Goal: Task Accomplishment & Management: Manage account settings

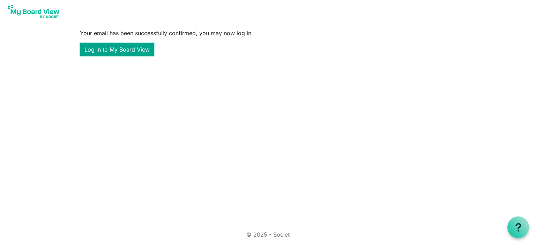
click at [120, 44] on link "Log in to My Board View" at bounding box center [117, 49] width 74 height 13
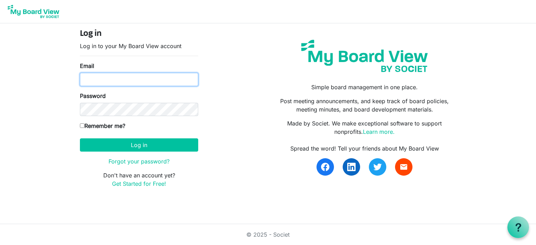
click at [141, 78] on input "Email" at bounding box center [139, 79] width 118 height 13
type input "[EMAIL_ADDRESS][DOMAIN_NAME]"
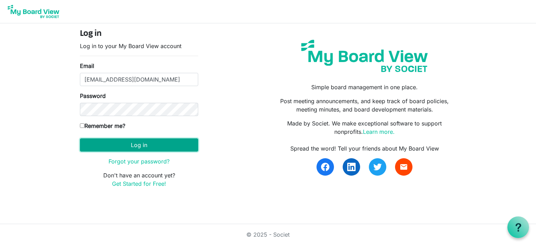
click at [138, 145] on button "Log in" at bounding box center [139, 144] width 118 height 13
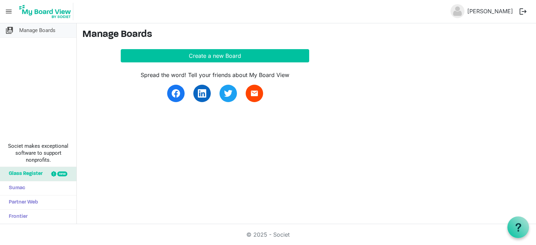
click at [37, 29] on span "Manage Boards" at bounding box center [37, 30] width 36 height 14
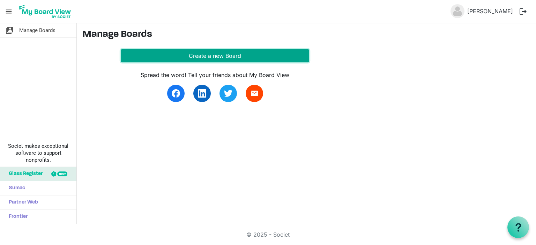
click at [211, 54] on button "Create a new Board" at bounding box center [215, 55] width 188 height 13
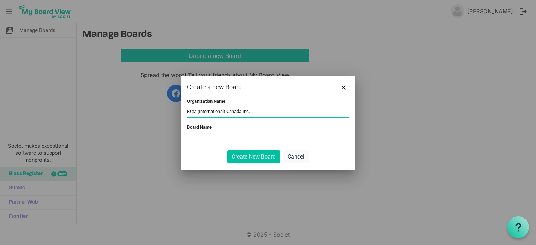
type input "BCM (International) Canada Inc."
click at [215, 136] on input "Board Name" at bounding box center [268, 138] width 162 height 10
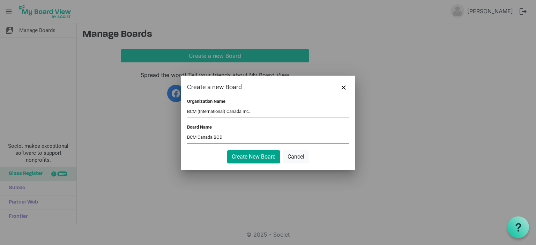
type input "BCM Canada BOD"
click at [253, 153] on button "Create New Board" at bounding box center [253, 156] width 53 height 13
click at [248, 153] on button "Create New Board" at bounding box center [253, 156] width 53 height 13
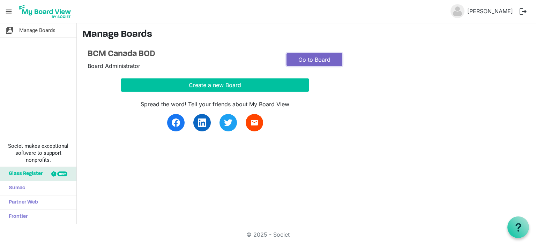
click at [315, 59] on link "Go to Board" at bounding box center [314, 59] width 56 height 13
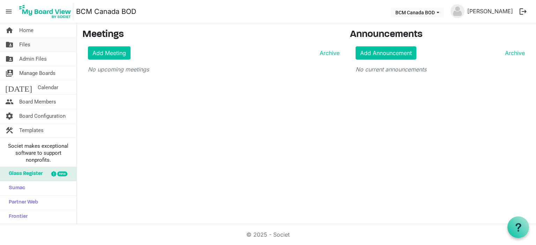
click at [29, 43] on span "Files" at bounding box center [24, 45] width 11 height 14
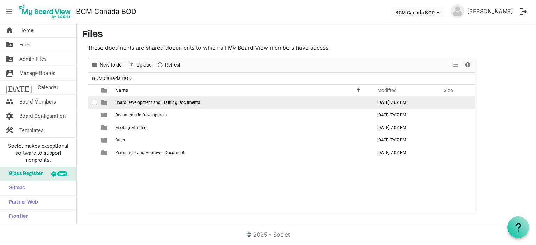
click at [165, 100] on span "Board Development and Training Documents" at bounding box center [157, 102] width 85 height 5
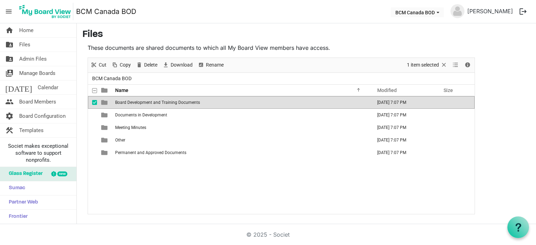
click at [165, 100] on span "Board Development and Training Documents" at bounding box center [157, 102] width 85 height 5
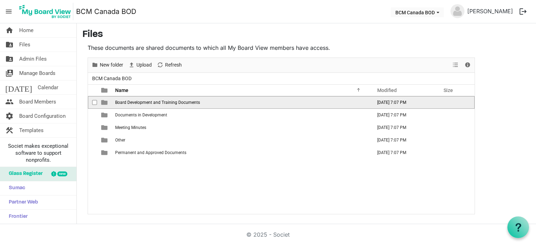
click at [165, 100] on span "Board Development and Training Documents" at bounding box center [157, 102] width 85 height 5
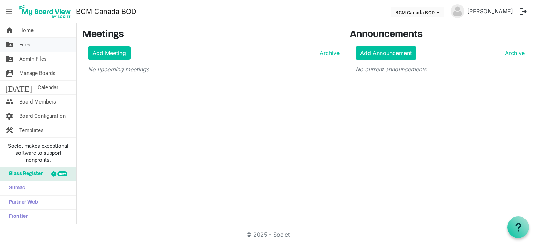
click at [29, 43] on span "Files" at bounding box center [24, 45] width 11 height 14
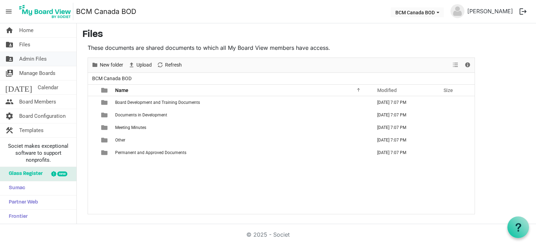
click at [33, 58] on span "Admin Files" at bounding box center [33, 59] width 28 height 14
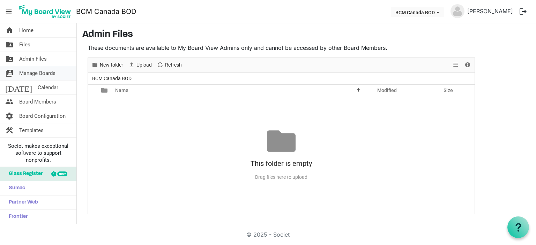
click at [37, 73] on span "Manage Boards" at bounding box center [37, 73] width 36 height 14
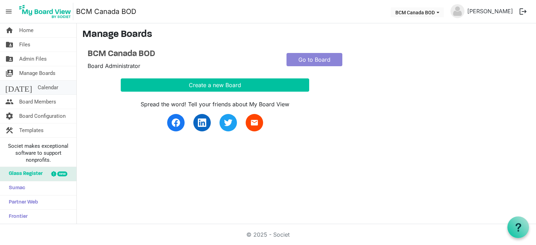
click at [38, 86] on span "Calendar" at bounding box center [48, 88] width 21 height 14
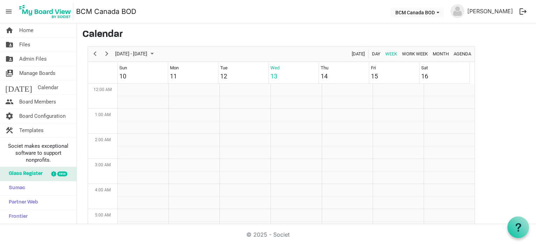
scroll to position [226, 0]
click at [37, 101] on span "Board Members" at bounding box center [37, 102] width 37 height 14
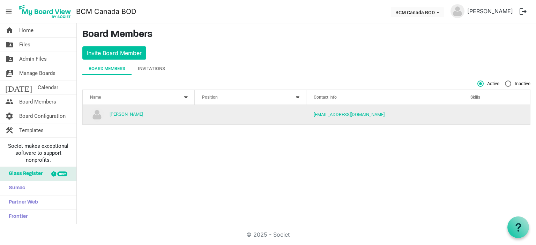
click at [211, 112] on td "column header Position" at bounding box center [251, 115] width 112 height 20
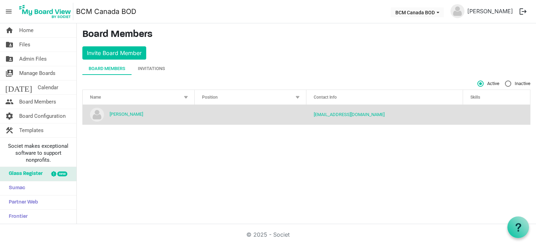
click at [296, 96] on div at bounding box center [298, 97] width 8 height 8
click at [296, 95] on div at bounding box center [298, 97] width 8 height 8
click at [204, 107] on td "column header Position" at bounding box center [251, 115] width 112 height 20
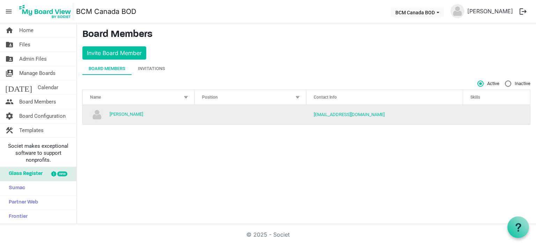
click at [204, 107] on td "column header Position" at bounding box center [251, 115] width 112 height 20
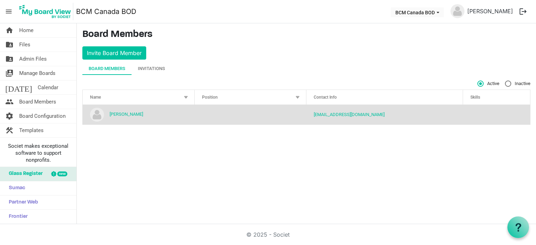
click at [204, 107] on td "column header Position" at bounding box center [251, 115] width 112 height 20
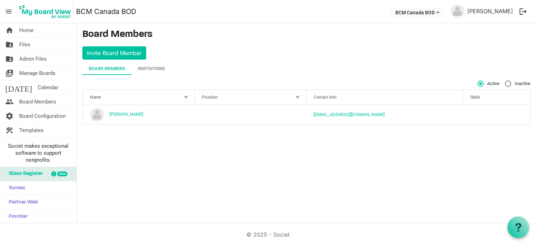
click at [113, 67] on div "Board Members" at bounding box center [107, 68] width 37 height 7
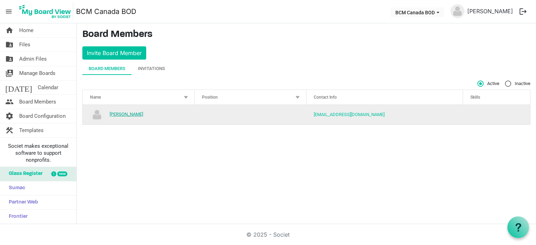
click at [119, 114] on link "[PERSON_NAME]" at bounding box center [126, 114] width 33 height 5
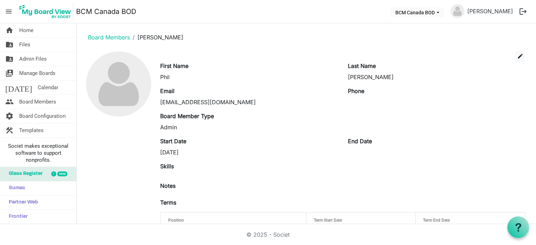
click at [165, 130] on div "Admin" at bounding box center [248, 127] width 177 height 8
click at [517, 56] on span "edit" at bounding box center [520, 56] width 6 height 6
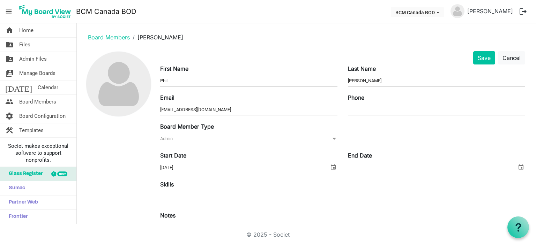
click at [349, 105] on input "Phone" at bounding box center [436, 110] width 177 height 10
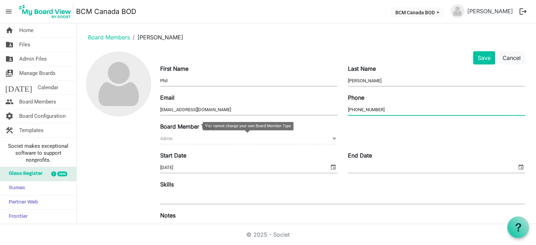
type input "[PHONE_NUMBER]"
click at [194, 141] on span "Admin Admin" at bounding box center [248, 139] width 177 height 11
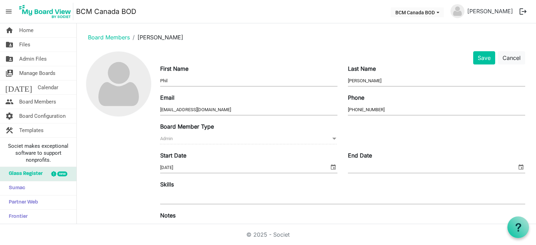
click at [208, 132] on div "Board Member Type Admin Admin" at bounding box center [249, 133] width 188 height 23
click at [333, 137] on span at bounding box center [334, 139] width 6 height 8
click at [333, 136] on span at bounding box center [334, 139] width 6 height 8
click at [479, 55] on button "Save" at bounding box center [484, 57] width 22 height 13
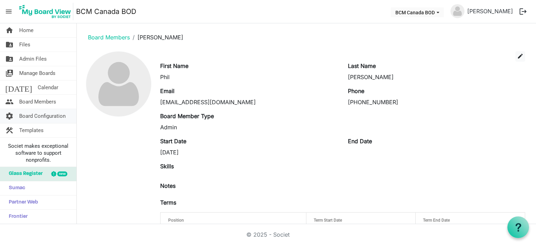
click at [43, 115] on span "Board Configuration" at bounding box center [42, 116] width 46 height 14
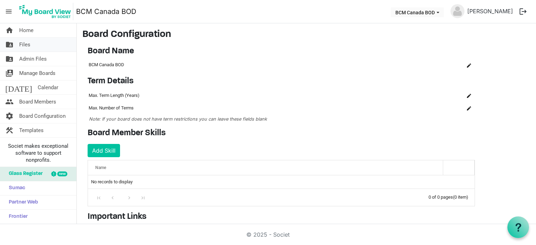
click at [24, 44] on span "Files" at bounding box center [24, 45] width 11 height 14
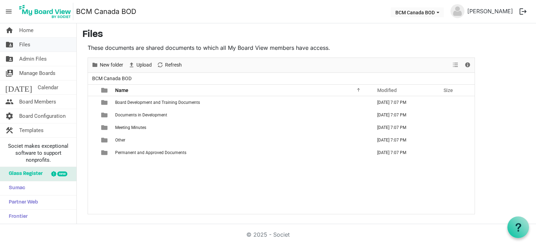
click at [27, 43] on span "Files" at bounding box center [24, 45] width 11 height 14
click at [34, 72] on span "Manage Boards" at bounding box center [37, 73] width 36 height 14
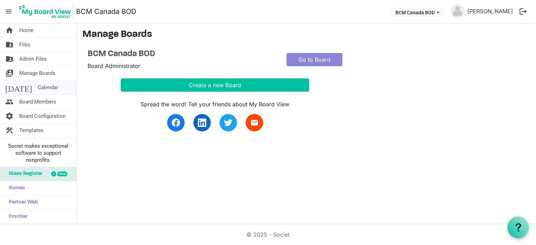
drag, startPoint x: 0, startPoint y: 0, endPoint x: 30, endPoint y: 87, distance: 91.9
click at [38, 87] on span "Calendar" at bounding box center [48, 88] width 21 height 14
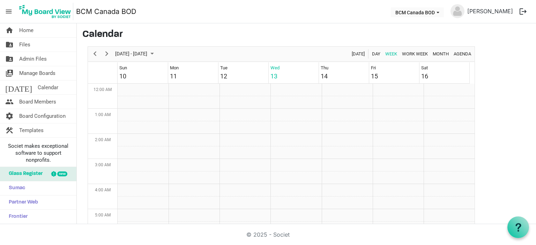
scroll to position [226, 0]
click at [32, 99] on span "Board Members" at bounding box center [37, 102] width 37 height 14
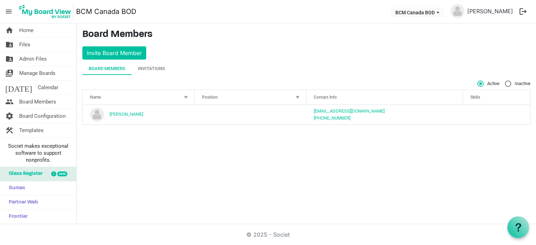
click at [520, 10] on button "logout" at bounding box center [522, 11] width 15 height 15
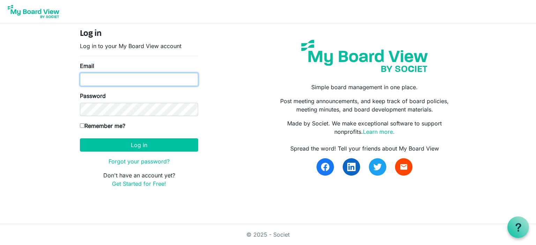
click at [133, 78] on input "Email" at bounding box center [139, 79] width 118 height 13
type input "director@bcmintl.ca"
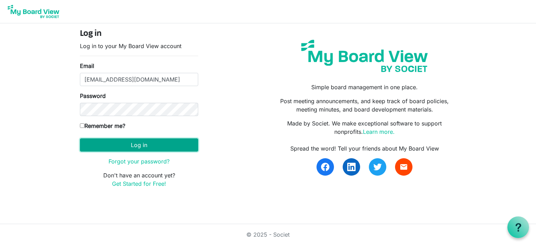
click at [141, 143] on button "Log in" at bounding box center [139, 144] width 118 height 13
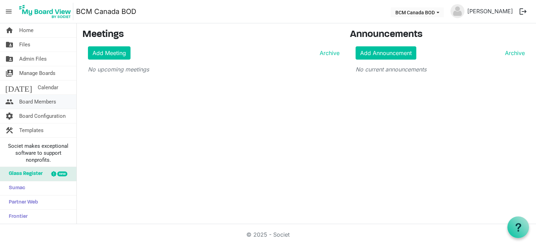
click at [38, 101] on span "Board Members" at bounding box center [37, 102] width 37 height 14
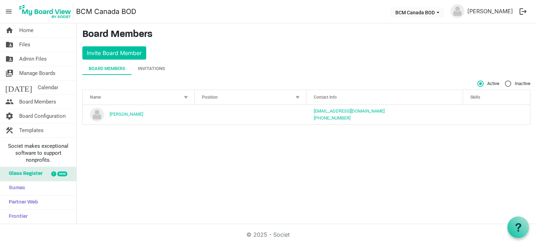
click at [186, 96] on div at bounding box center [186, 97] width 8 height 8
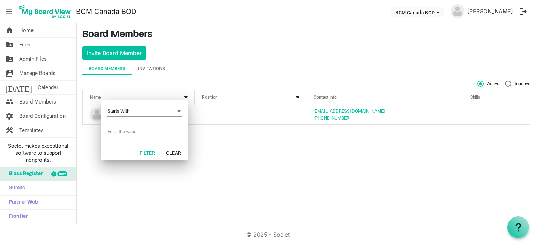
click at [186, 96] on div at bounding box center [186, 97] width 8 height 8
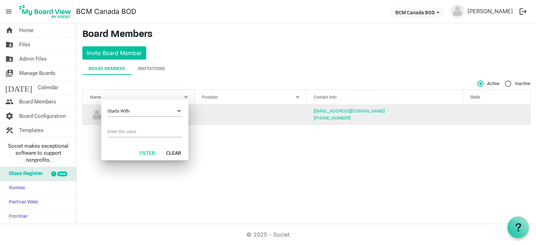
click at [202, 119] on td "column header Position" at bounding box center [251, 115] width 112 height 20
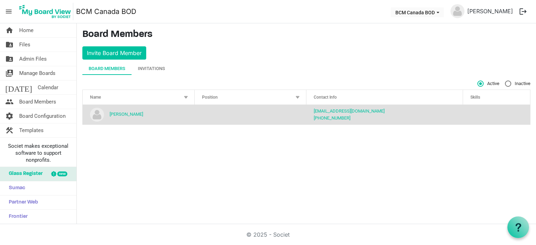
click at [299, 96] on div at bounding box center [298, 97] width 8 height 8
click at [298, 96] on div at bounding box center [298, 97] width 8 height 8
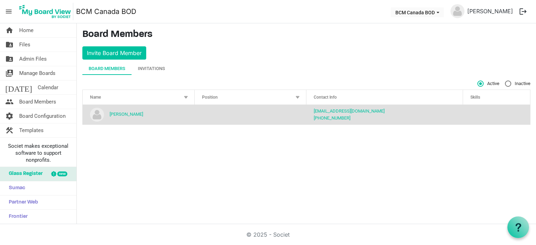
click at [298, 96] on div at bounding box center [298, 97] width 8 height 8
click at [186, 96] on div at bounding box center [186, 97] width 8 height 8
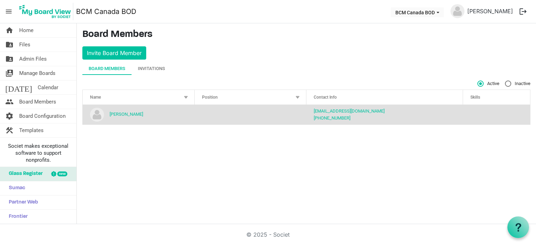
click at [252, 97] on div "Position" at bounding box center [247, 97] width 95 height 10
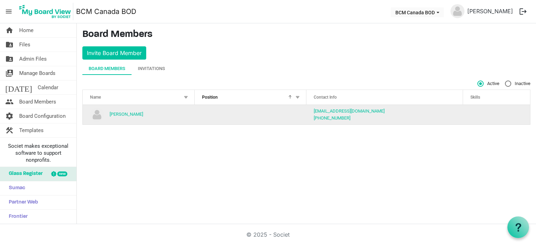
click at [230, 111] on td "column header Position" at bounding box center [251, 115] width 112 height 20
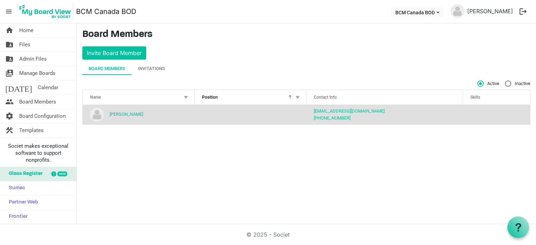
drag, startPoint x: 229, startPoint y: 110, endPoint x: 236, endPoint y: 108, distance: 7.2
click at [229, 110] on td "column header Position" at bounding box center [251, 115] width 112 height 20
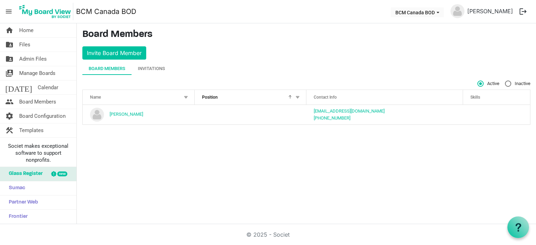
click at [290, 96] on div at bounding box center [288, 95] width 3 height 3
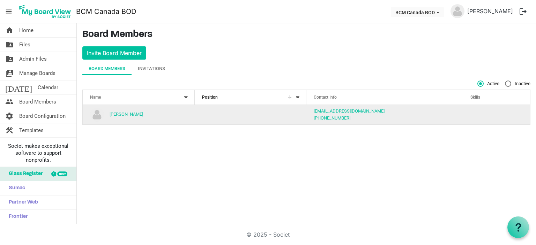
click at [257, 112] on td "column header Position" at bounding box center [251, 115] width 112 height 20
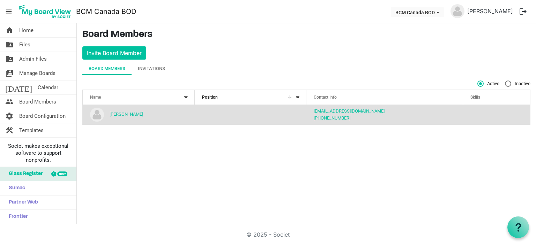
click at [240, 110] on td "column header Position" at bounding box center [251, 115] width 112 height 20
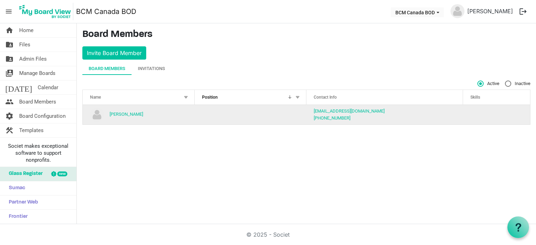
click at [232, 109] on td "column header Position" at bounding box center [251, 115] width 112 height 20
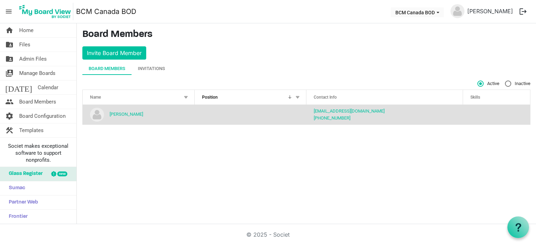
click at [290, 95] on div at bounding box center [288, 95] width 3 height 3
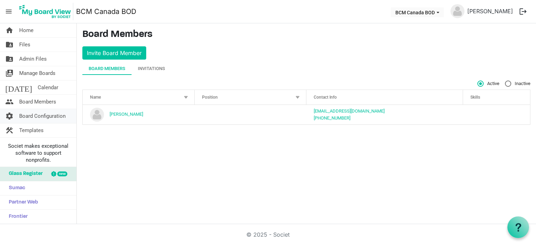
drag, startPoint x: 107, startPoint y: 50, endPoint x: 39, endPoint y: 116, distance: 95.0
click at [39, 116] on span "Board Configuration" at bounding box center [42, 116] width 46 height 14
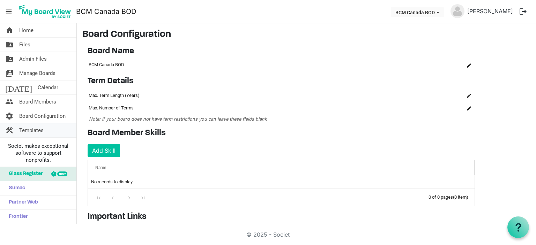
click at [42, 129] on span "Templates" at bounding box center [31, 130] width 24 height 14
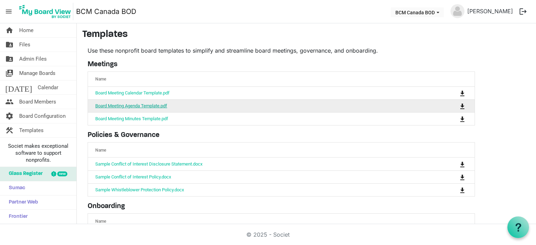
click at [131, 104] on link "Board Meeting Agenda Template.pdf" at bounding box center [131, 105] width 72 height 5
